Goal: Complete application form

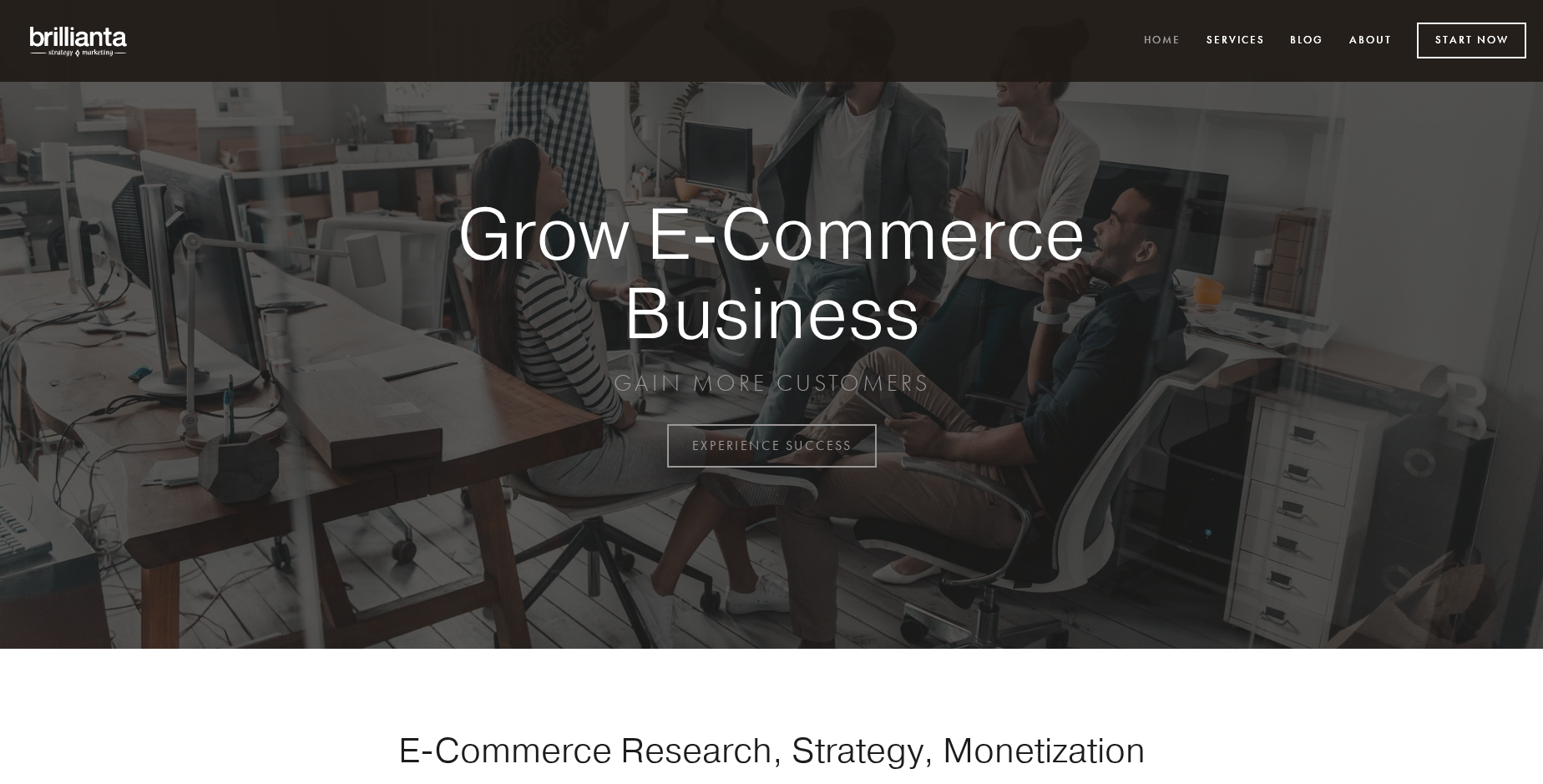
scroll to position [4376, 0]
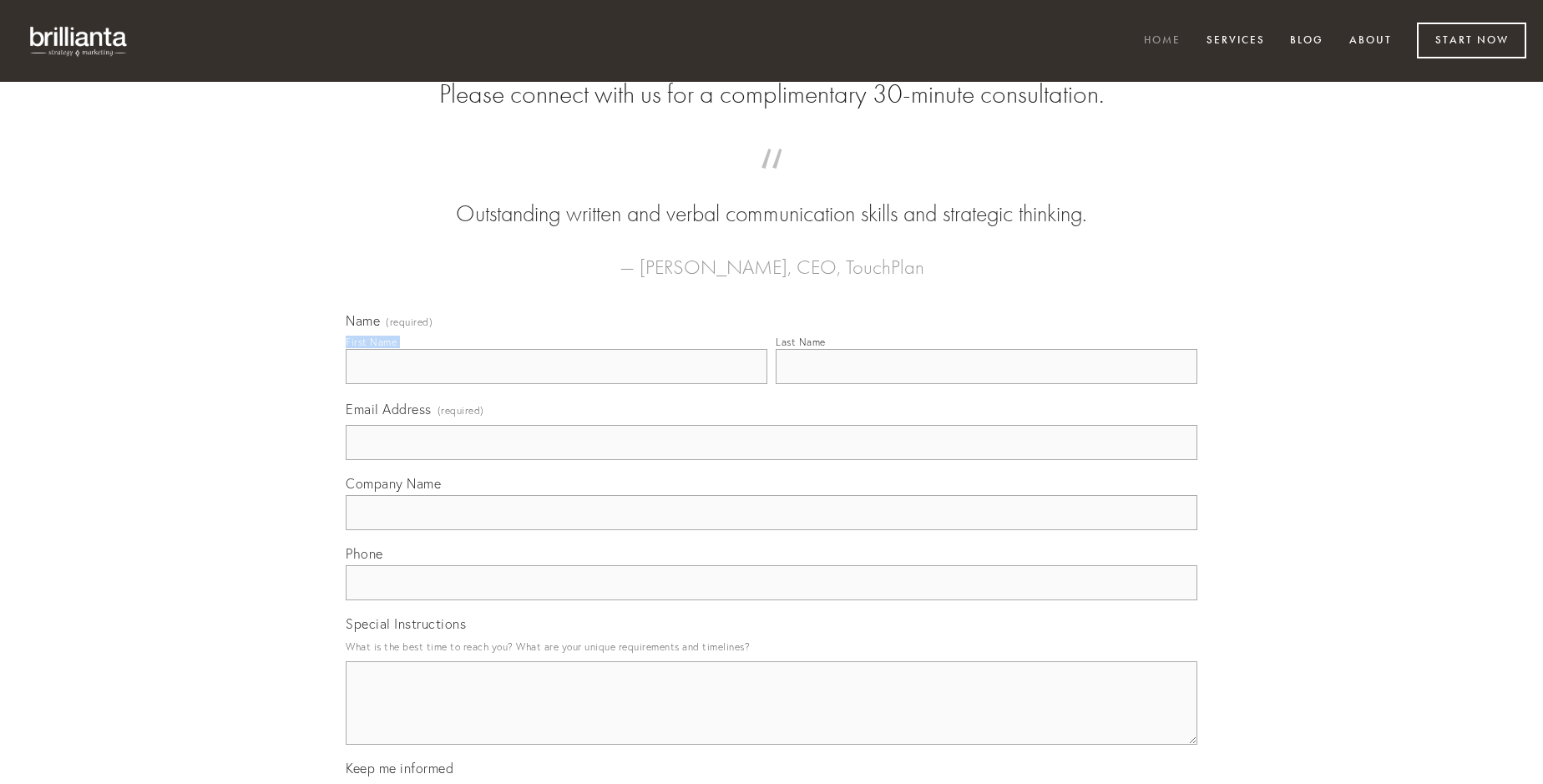
type input "[PERSON_NAME]"
click at [986, 384] on input "Last Name" at bounding box center [986, 367] width 422 height 35
type input "[PERSON_NAME]"
click at [771, 460] on input "Email Address (required)" at bounding box center [771, 442] width 851 height 35
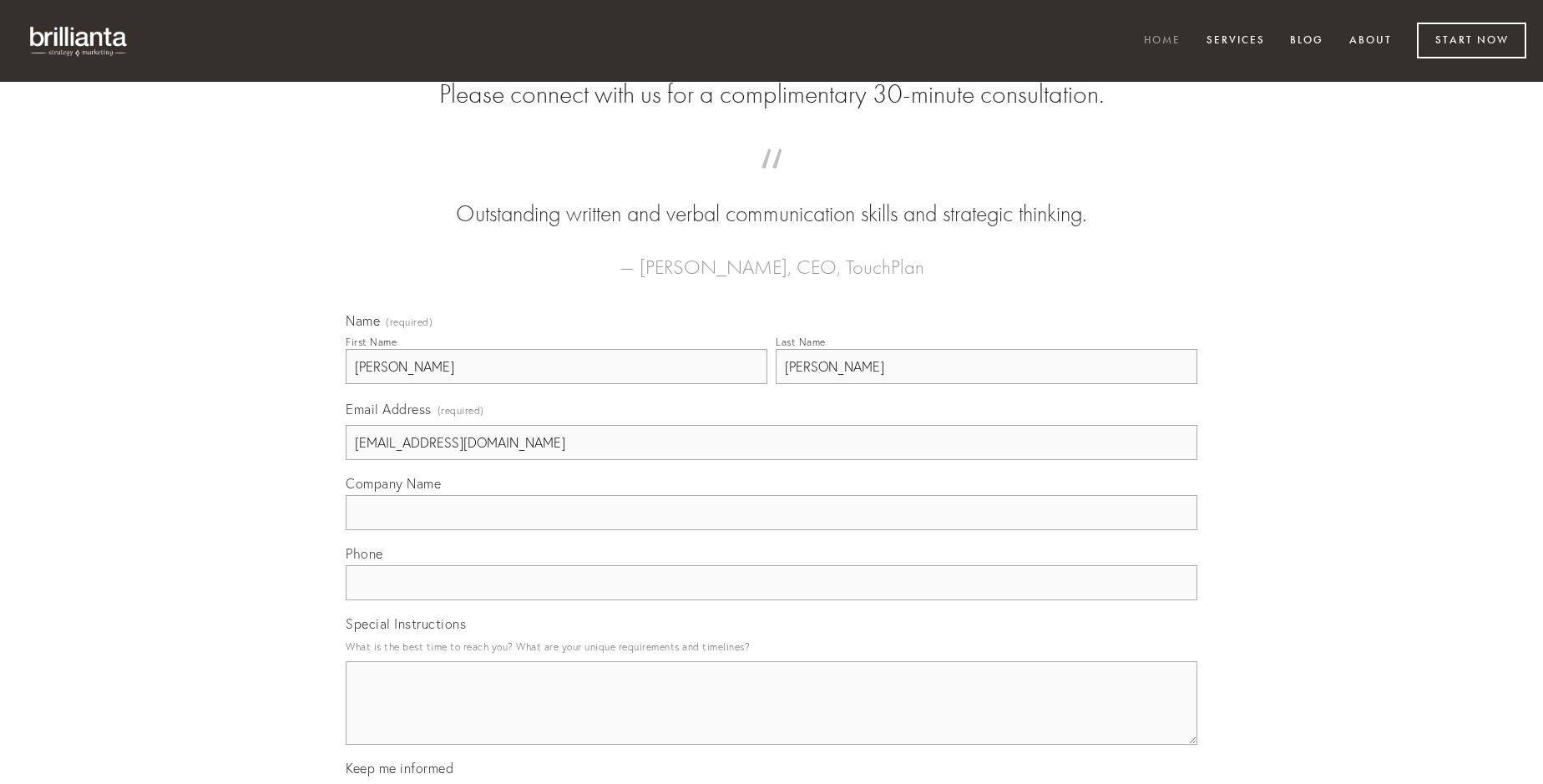
type input "[EMAIL_ADDRESS][DOMAIN_NAME]"
click at [771, 530] on input "Company Name" at bounding box center [771, 512] width 851 height 35
type input "caries"
click at [771, 600] on input "text" at bounding box center [771, 582] width 851 height 35
click at [771, 718] on textarea "Special Instructions" at bounding box center [771, 703] width 851 height 84
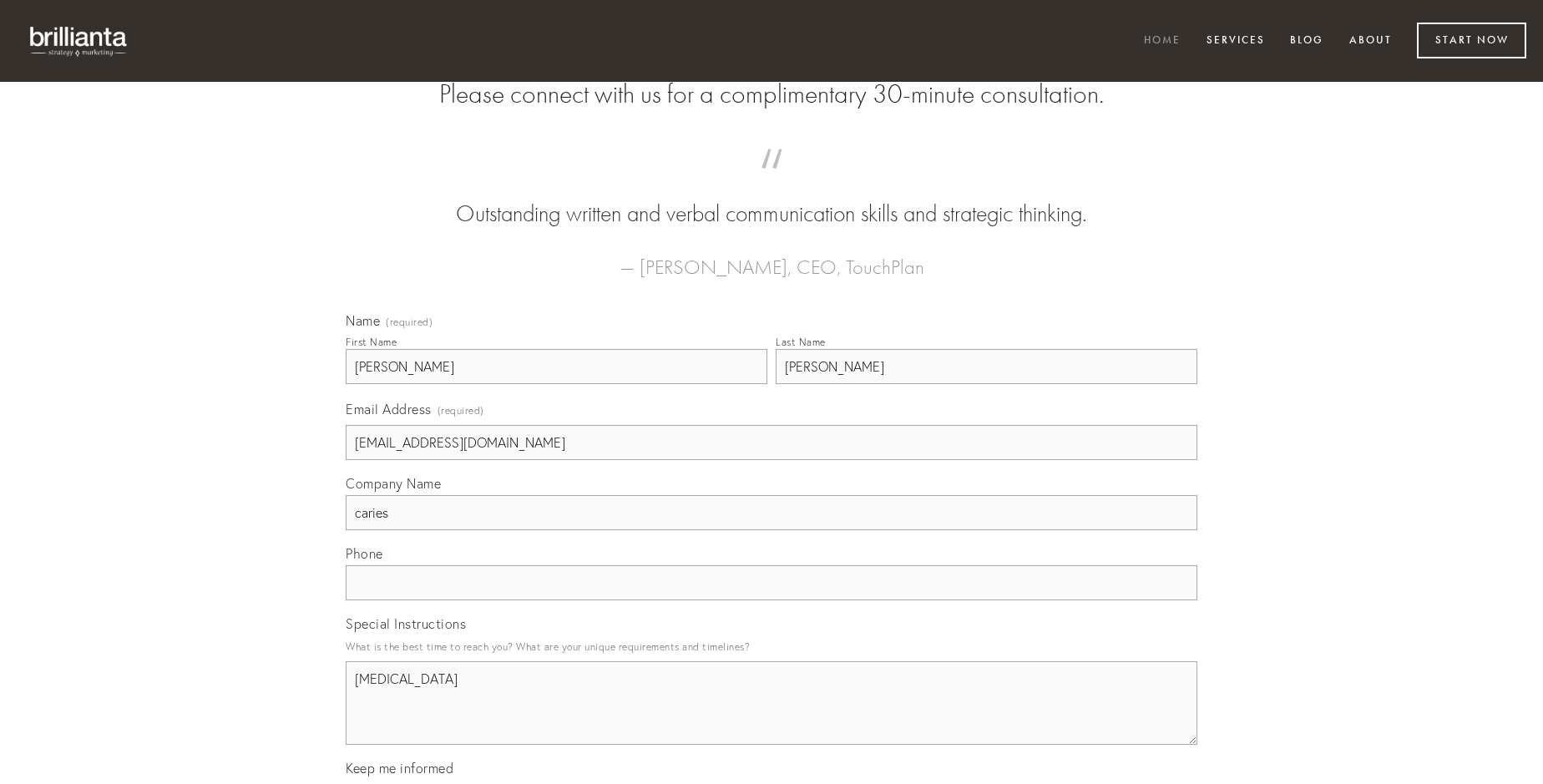
type textarea "[MEDICAL_DATA]"
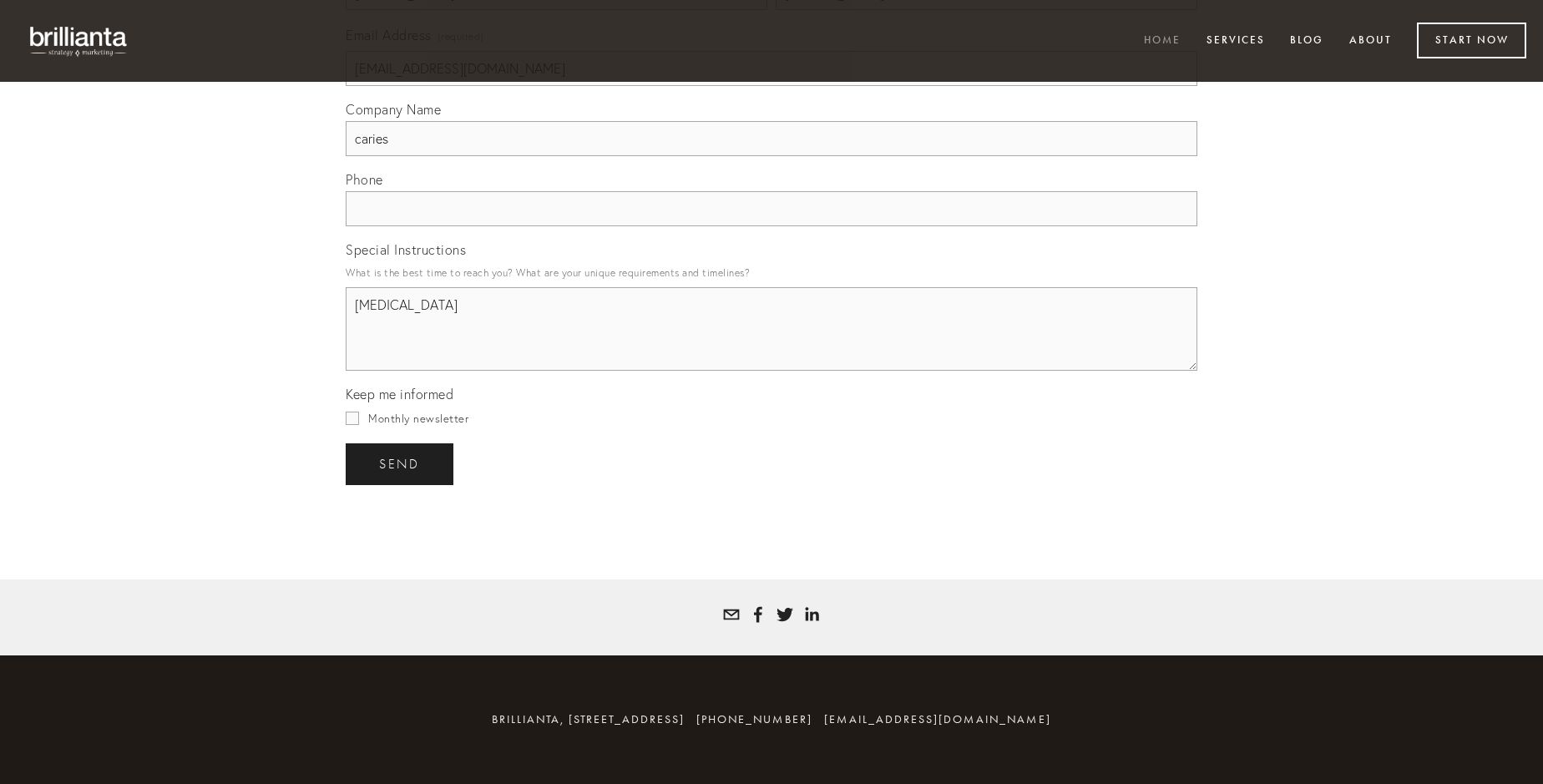
click at [401, 463] on span "send" at bounding box center [398, 463] width 41 height 15
